Goal: Task Accomplishment & Management: Manage account settings

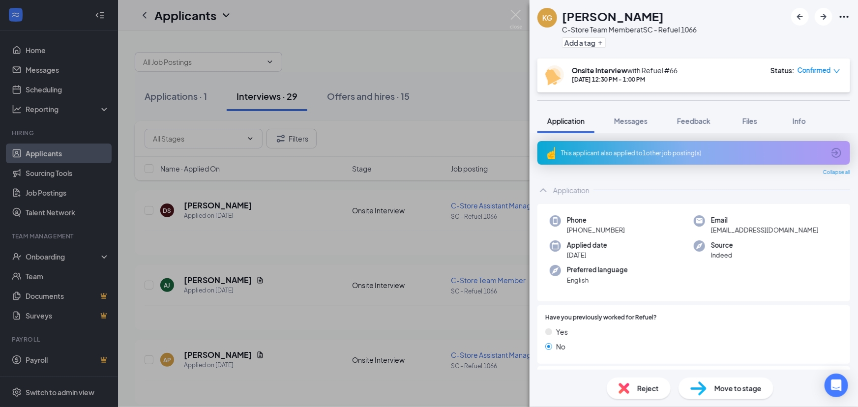
click at [58, 258] on div "KG [PERSON_NAME] C-Store Team Member at SC - Refuel 1066 Add a tag Onsite Inter…" at bounding box center [429, 203] width 858 height 407
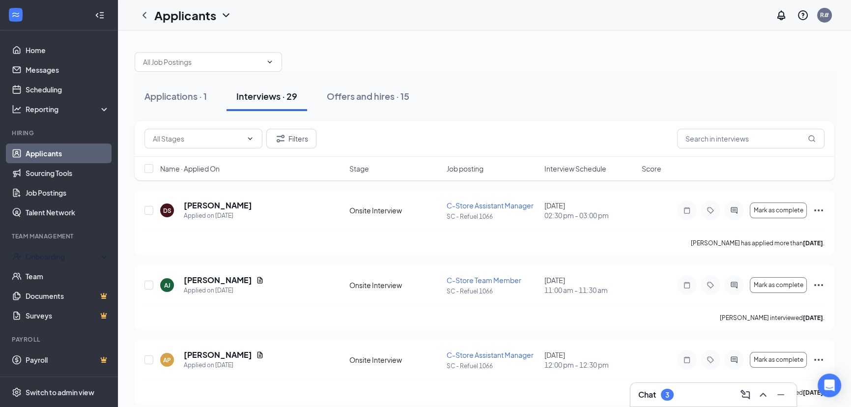
click at [58, 258] on div "Onboarding" at bounding box center [64, 257] width 76 height 10
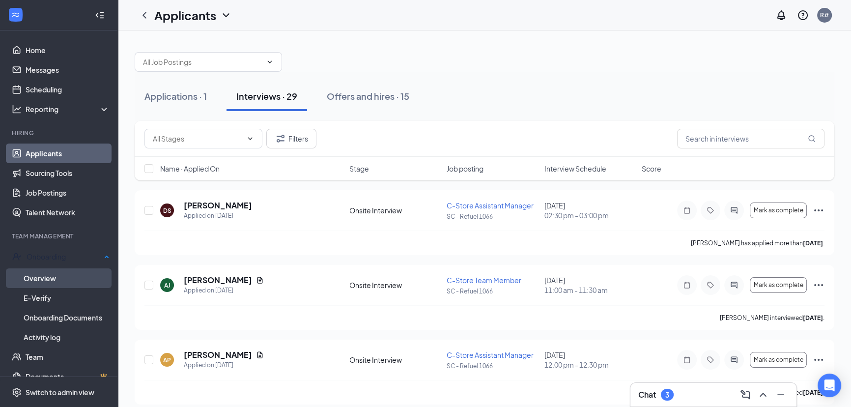
click at [55, 275] on link "Overview" at bounding box center [67, 278] width 86 height 20
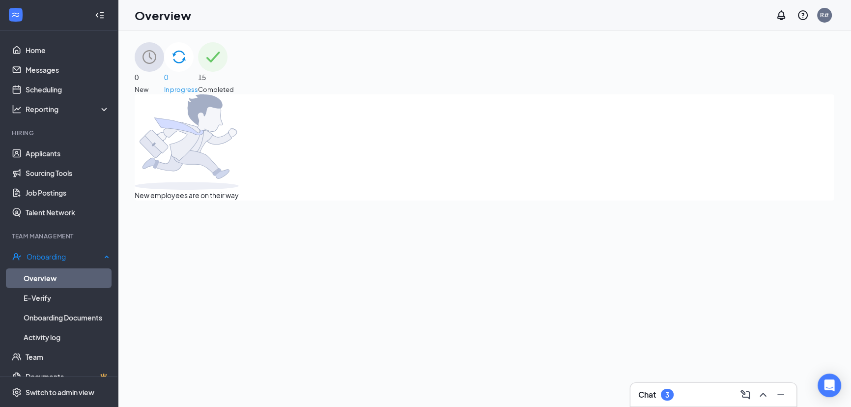
click at [54, 273] on link "Overview" at bounding box center [67, 278] width 86 height 20
click at [234, 85] on span "Completed" at bounding box center [216, 90] width 36 height 10
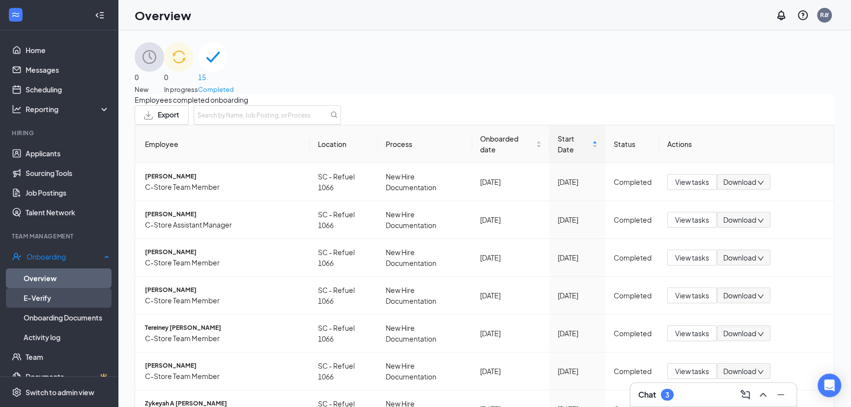
click at [49, 297] on link "E-Verify" at bounding box center [67, 298] width 86 height 20
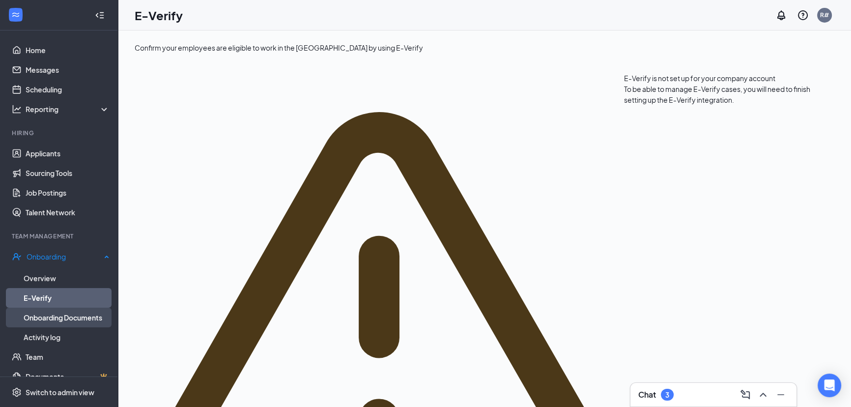
click at [59, 319] on link "Onboarding Documents" at bounding box center [67, 318] width 86 height 20
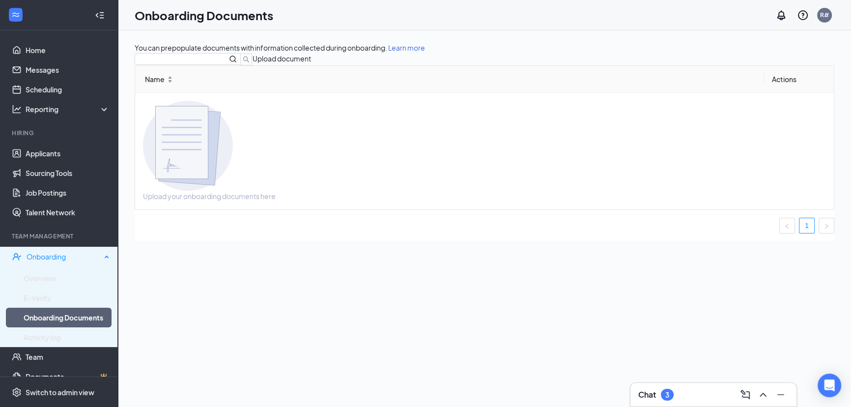
click at [72, 257] on div "Onboarding" at bounding box center [64, 257] width 75 height 10
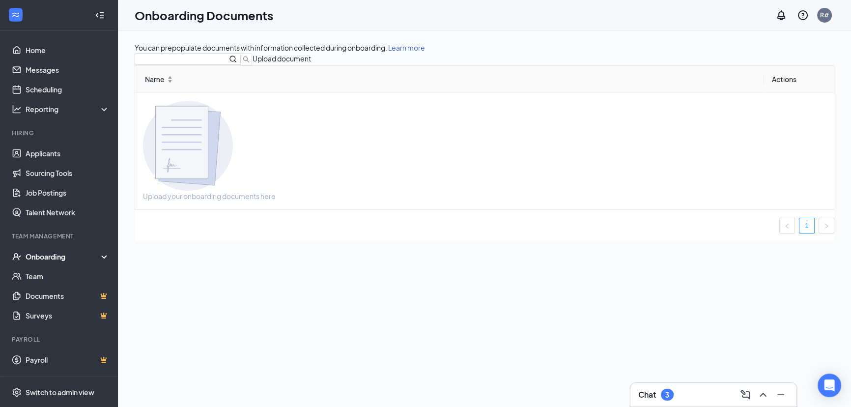
click at [72, 257] on div "Onboarding" at bounding box center [64, 257] width 76 height 10
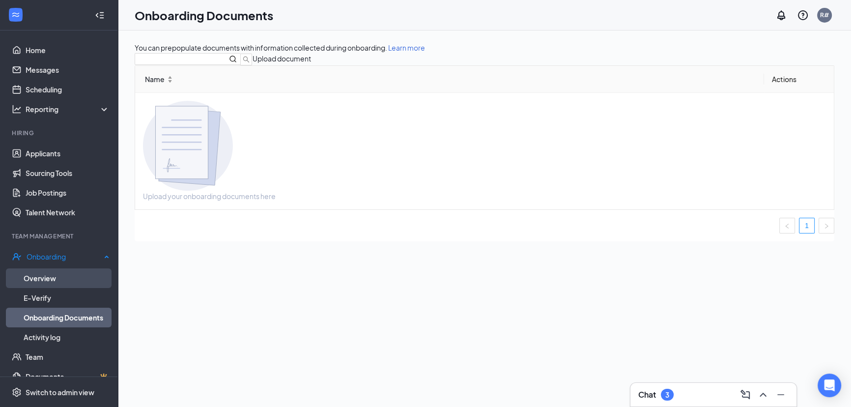
click at [34, 275] on link "Overview" at bounding box center [67, 278] width 86 height 20
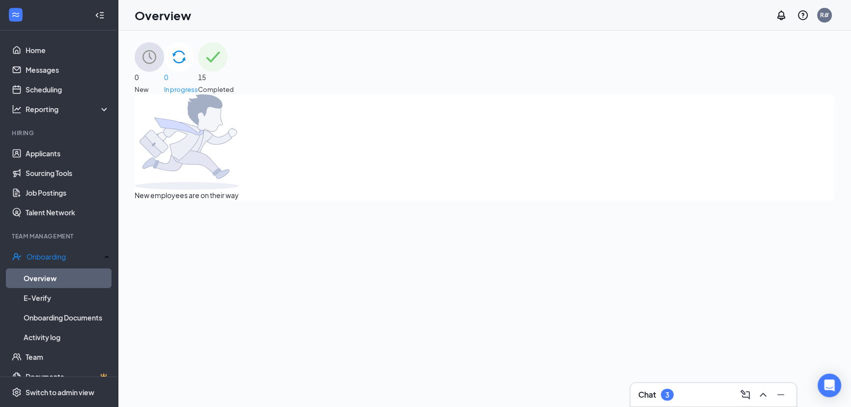
click at [164, 61] on div "0 New" at bounding box center [149, 68] width 29 height 52
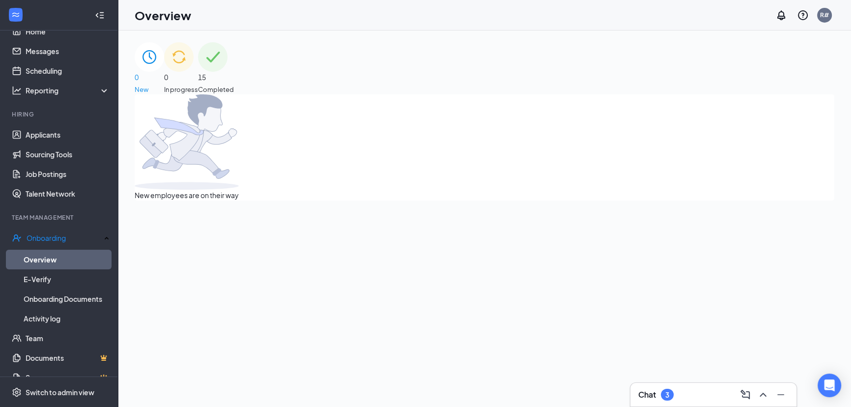
scroll to position [18, 0]
